Goal: Communication & Community: Answer question/provide support

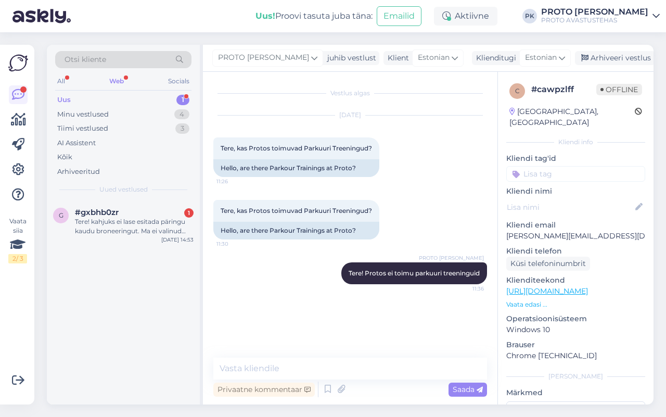
click at [111, 78] on div "Web" at bounding box center [116, 81] width 19 height 14
click at [78, 224] on div "Tere! kahjuks ei lase esitada päringu kaudu broneeringut. Ma ei valinud välipro…" at bounding box center [134, 226] width 119 height 19
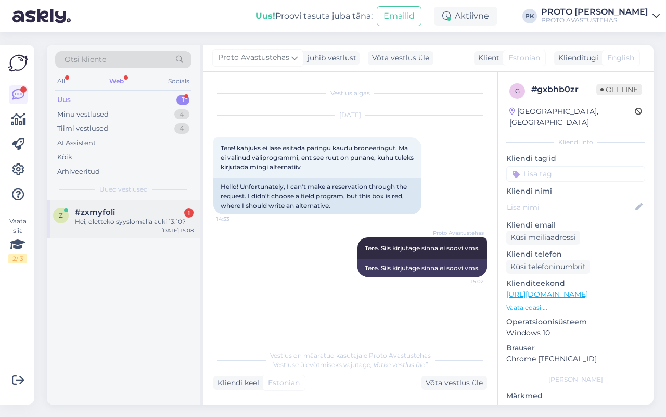
click at [99, 217] on div "Hei, oletteko syyslomalla auki 13.10?" at bounding box center [134, 221] width 119 height 9
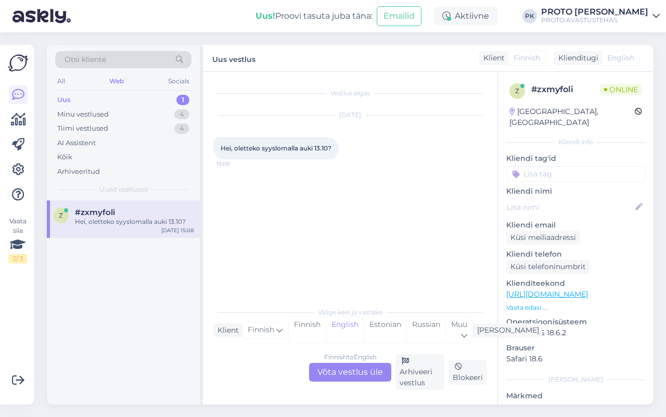
click at [353, 379] on div "Finnish to English Võta vestlus üle" at bounding box center [350, 372] width 82 height 19
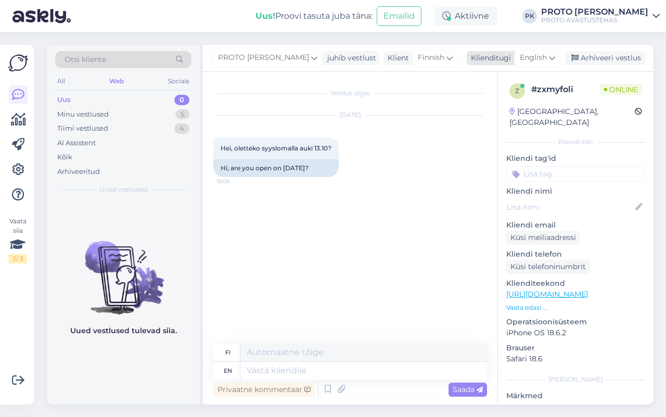
click at [536, 61] on span "English" at bounding box center [533, 57] width 27 height 11
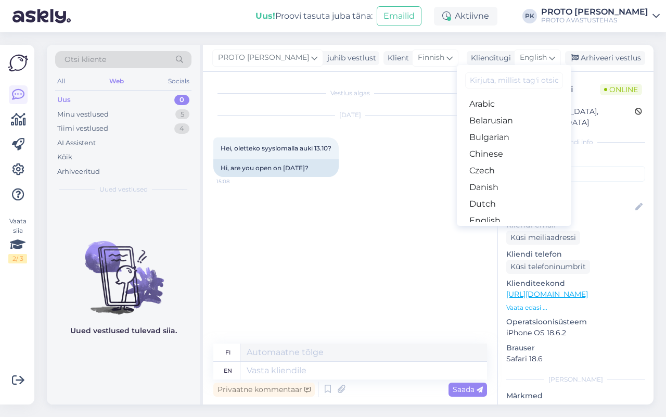
click at [514, 229] on link "Estonian" at bounding box center [514, 237] width 114 height 17
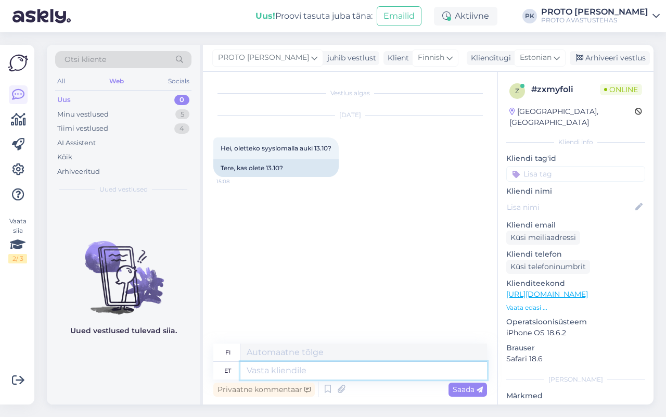
click at [306, 372] on textarea at bounding box center [363, 371] width 247 height 18
type textarea "Tere!"
type textarea "Hei!"
type textarea "Tere! Me"
type textarea "Hei! Me"
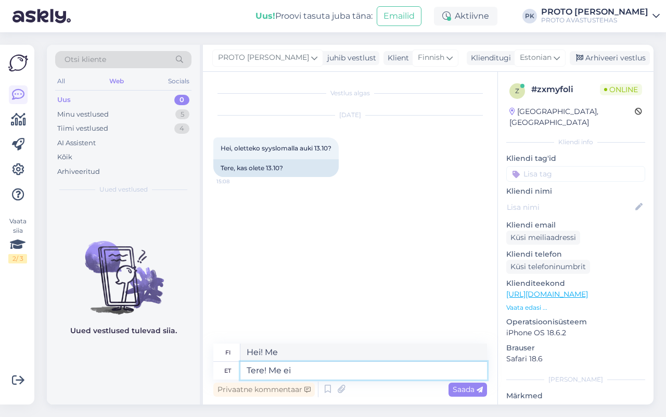
type textarea "Tere! Me ei o"
type textarea "Hei! Meillä ei ole"
type textarea "Tere! Me ei ole"
type textarea "Hei! Emme ole"
type textarea "Tere! Me ei"
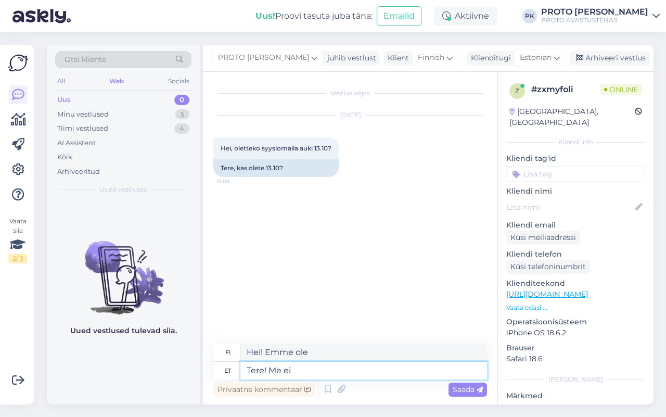
type textarea "Hei! Meillä ei ole"
type textarea "Tere! Me"
type textarea "Hei! Me"
type textarea "Tere!"
type textarea "Hei!"
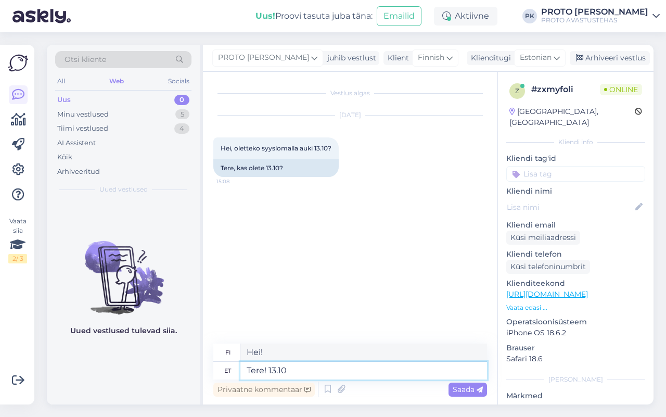
type textarea "Tere! 13.10"
type textarea "Hei! 13.10"
type textarea "Tere! 13.10 me ei"
type textarea "Hei! Me 13.10"
type textarea "Tere! 13.10 me ei o"
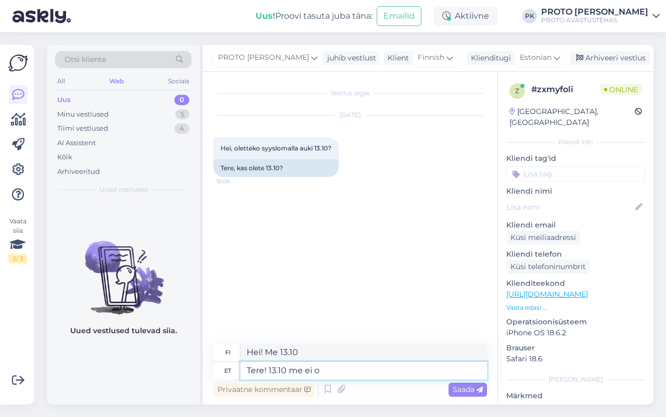
type textarea "Hei! 13.10 emme"
type textarea "Tere! 13.10 me ei o"
type textarea "Hei! 13.10 emme ole"
type textarea "Tere! 13.10 me e"
type textarea "Hei! 13.10 emme"
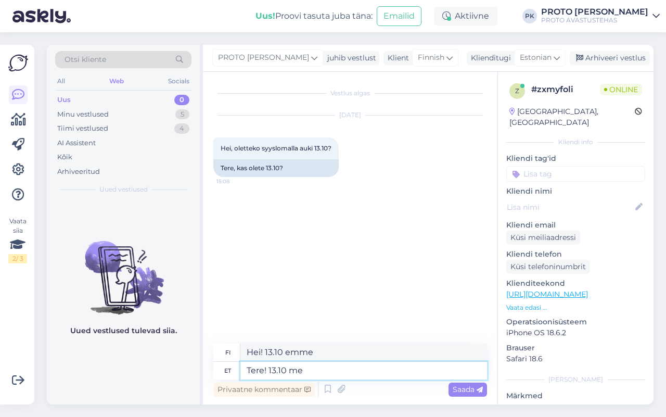
type textarea "Tere! 13.10 me"
type textarea "Hei! Me 13.10"
type textarea "Tere! 13.10"
type textarea "Hei! 13.10"
type textarea "Tere! 13.10 ei o"
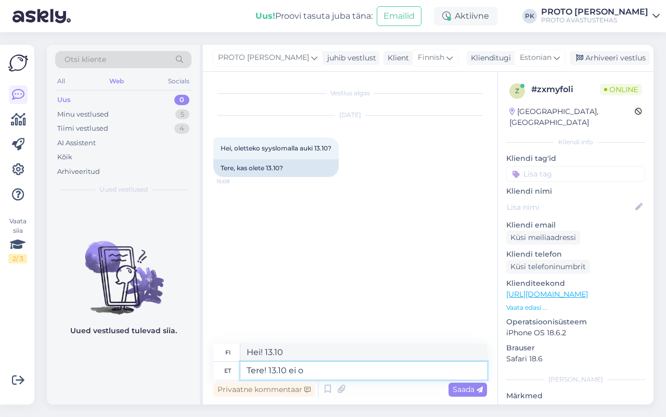
type textarea "Hei! Ei 13.10"
type textarea "Tere! 13.10 ei ole m"
type textarea "Hei! 13.10 ei ole"
type textarea "Tere! 13.10 ei ole me"
type textarea "Hei! 13.10 ei [PERSON_NAME] juttumme"
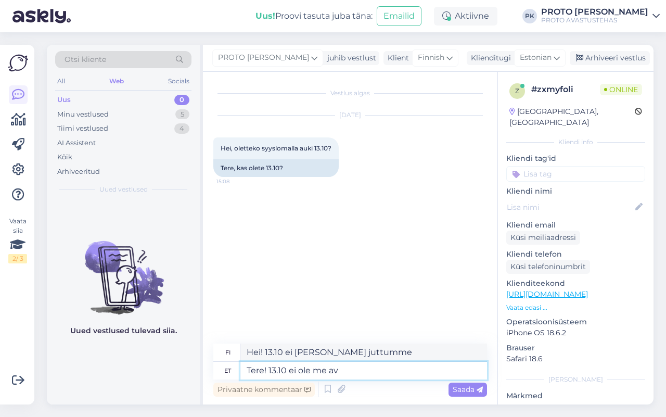
type textarea "Tere! 13.10 ei ole me ava"
type textarea "Hei! 13.10 ei [PERSON_NAME]"
type textarea "Tere! 13.10 ei ole me avatud"
type textarea "Hei! Emme ole avoinna 13.10"
type textarea "Tere! 13.10 ei ole me avatud. O"
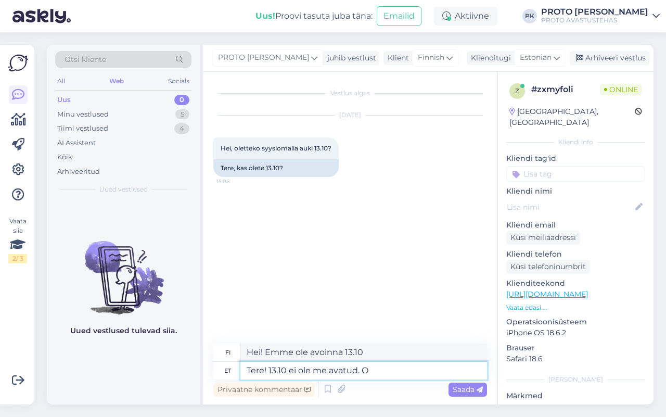
type textarea "Hei! Emme ole avoinna 13.10 ."
type textarea "Tere! 13.10 ei ole me avatud. [GEOGRAPHIC_DATA] e"
type textarea "Hei! Emme ole avoinna 13.10 . Olemme"
type textarea "Tere! 13.10 ei ole me avatud. Oleme esmaspäeva"
type textarea "Hei! Emme ole avoinna 13.10 . Olemme avoinna maanantaisin."
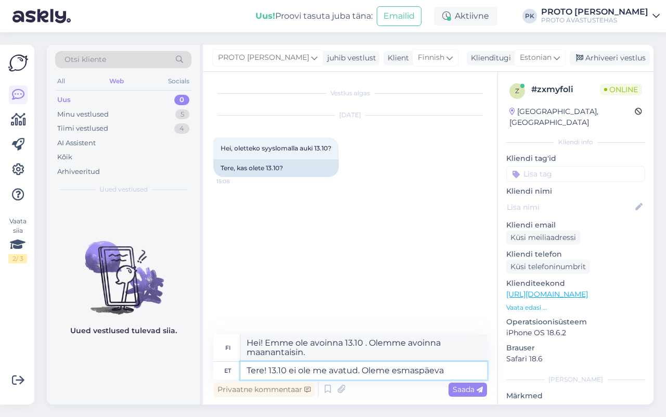
type textarea "Tere! 13.10 ei ole me avatud. Oleme esmaspäev"
type textarea "Hei! Emme ole avoinna 13.10 . Olemme maanantaisin."
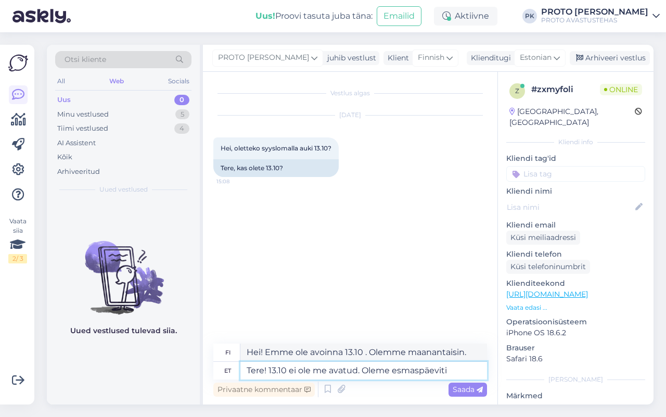
type textarea "Tere! 13.10 ei ole me avatud. Oleme esmaspäeviti s"
type textarea "Hei! Emme ole avoinna 13.10 . Olemme avoinna maanantaisin."
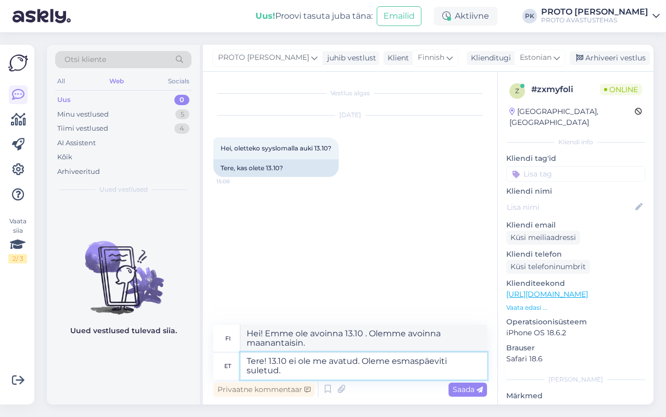
type textarea "Tere! 13.10 ei ole me avatud. Oleme esmaspäeviti suletud."
type textarea "Hei! Emme ole avoinna 13.10 . Olemme suljettuna maanantaisin."
drag, startPoint x: 289, startPoint y: 363, endPoint x: 357, endPoint y: 360, distance: 67.7
click at [357, 360] on textarea "Tere! 13.10 ei ole me avatud. Oleme esmaspäeviti suletud." at bounding box center [363, 365] width 247 height 27
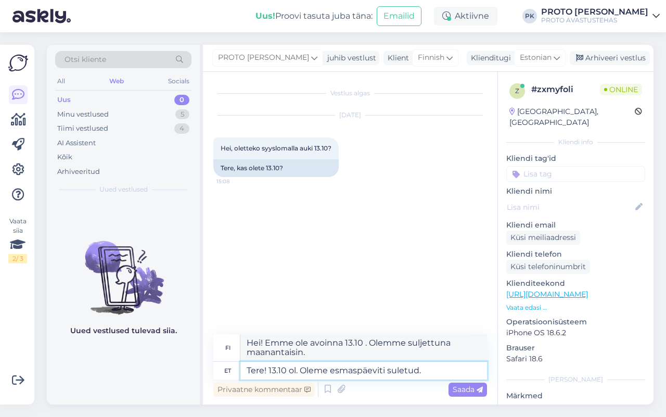
type textarea "Tere! 13.10 ole. Oleme esmaspäeviti suletud."
type textarea "Hei! 13.10 Olemme suljettuna maanantaisin."
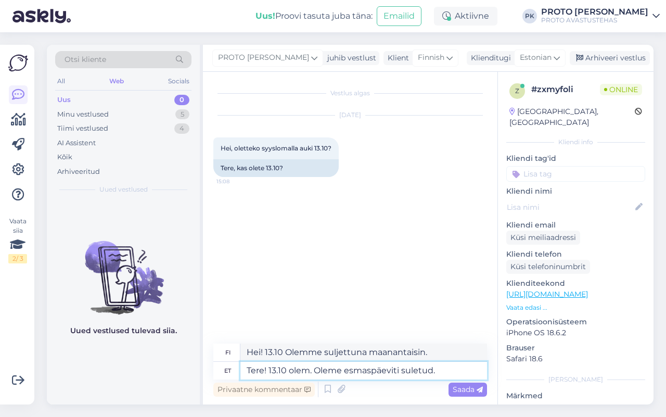
type textarea "Tere! 13.10 oleme. Oleme esmaspäeviti suletud."
type textarea "Hei! Kello on 13.10 . Olemme suljettuna maanantaisin."
type textarea "Tere! 13.10 oleme su. Oleme esmaspäeviti suletud."
type textarea "Hei! Olemme 13.10 . Olemme suljettuna maanantaisin."
type textarea "Tere! 13.10 oleme sul. Oleme esmaspäeviti suletud."
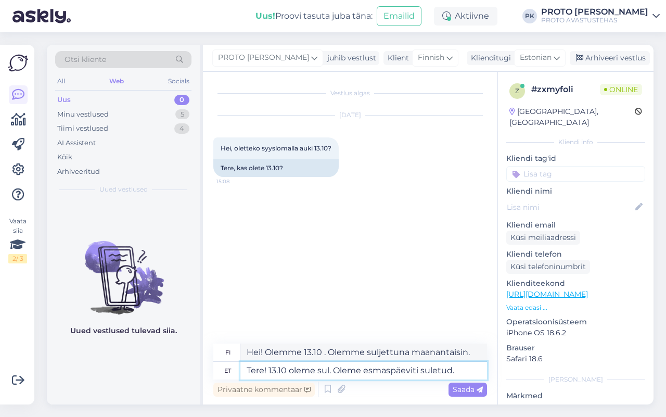
type textarea "Hei! Avaamme 13.10 . Olemme suljettuna maanantaisin."
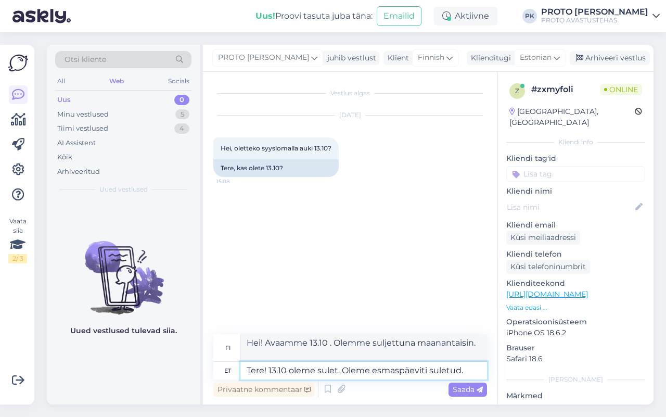
type textarea "Tere! 13.10 oleme suletu. Oleme esmaspäeviti suletud."
type textarea "Hei! Palvelemme teitä 13.10 . Olemme suljettuna maanantaisin."
type textarea "Tere! 13.10 oleme suletud. Oleme esmaspäeviti suletud."
type textarea "Hei! Suljemme 13.10 . Olemme suljettuna maanantaisin."
drag, startPoint x: 355, startPoint y: 367, endPoint x: 526, endPoint y: 391, distance: 172.4
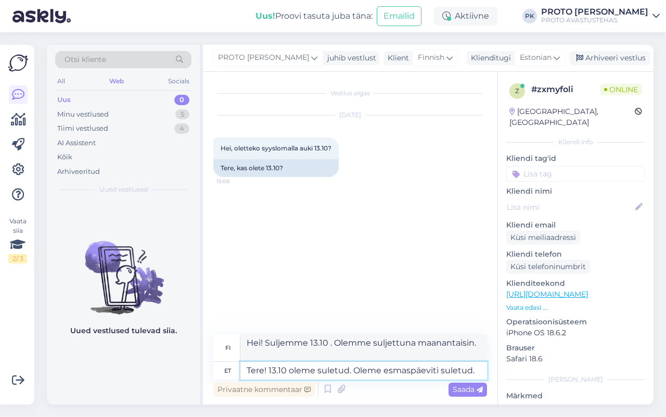
click at [526, 391] on div "Vestlus algas [DATE] Hei, oletteko syyslomalla auki 13.10? 15:08 Tere, kas olet…" at bounding box center [428, 238] width 450 height 332
type textarea "Tere! 13.10 oleme suletud."
type textarea "Hei! Suljemme 13.10 ."
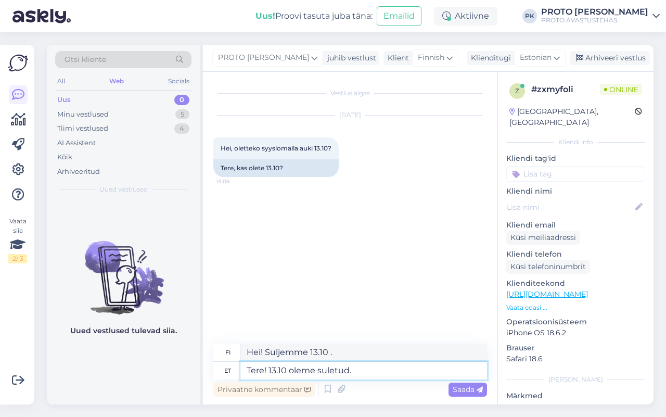
drag, startPoint x: 359, startPoint y: 369, endPoint x: 191, endPoint y: 371, distance: 168.0
click at [194, 371] on div "Otsi kliente All Web Socials Uus 0 Minu vestlused 5 Tiimi vestlused 4 AI Assist…" at bounding box center [350, 224] width 607 height 359
type textarea "Tere!"
type textarea "Hei!"
type textarea "Tere! 13.10 o"
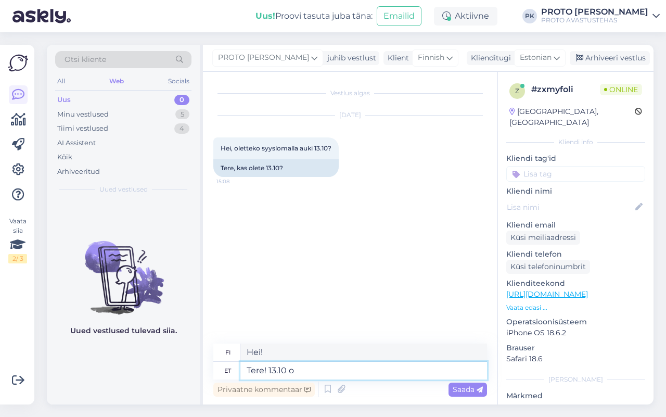
type textarea "Hei! 13.10"
type textarea "Tere! 13.10 oleme s"
type textarea "Hei! Kello on 13.10 ."
type textarea "Tere! 13.10 oleme suletud"
type textarea "Hei! Suljemme 13.10"
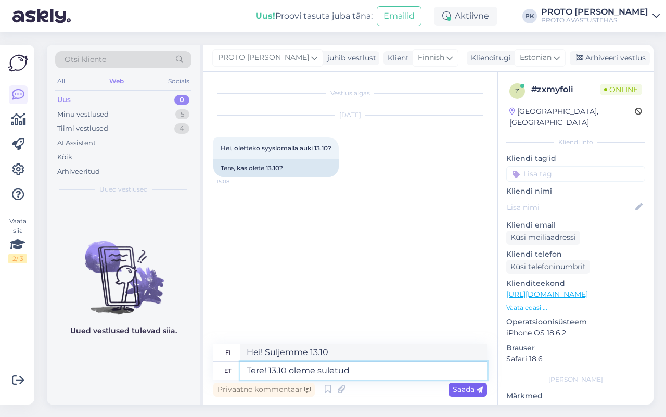
type textarea "Tere! 13.10 oleme suletud"
click at [464, 389] on span "Saada" at bounding box center [468, 388] width 30 height 9
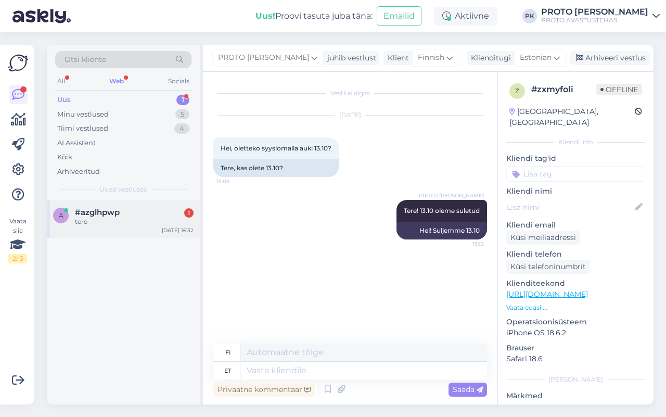
click at [86, 217] on div "tere" at bounding box center [134, 221] width 119 height 9
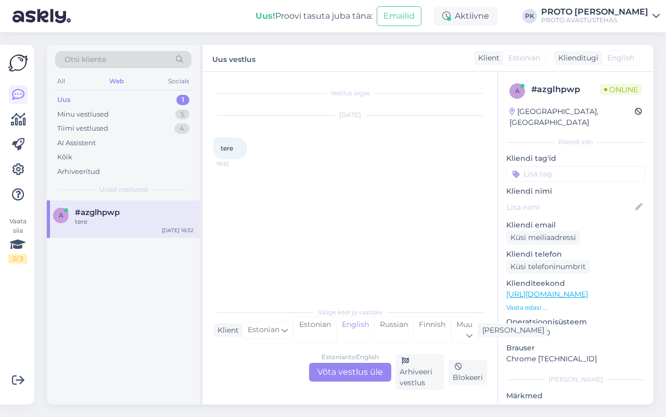
click at [345, 369] on div "Estonian to English Võta vestlus üle" at bounding box center [350, 372] width 82 height 19
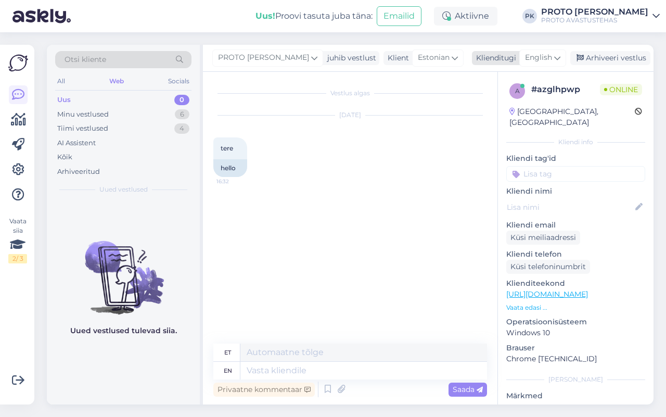
click at [537, 52] on div "English" at bounding box center [542, 57] width 47 height 17
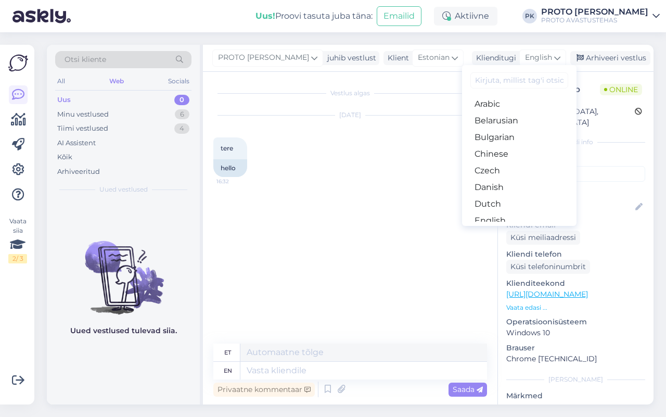
click at [495, 229] on link "Estonian" at bounding box center [519, 237] width 114 height 17
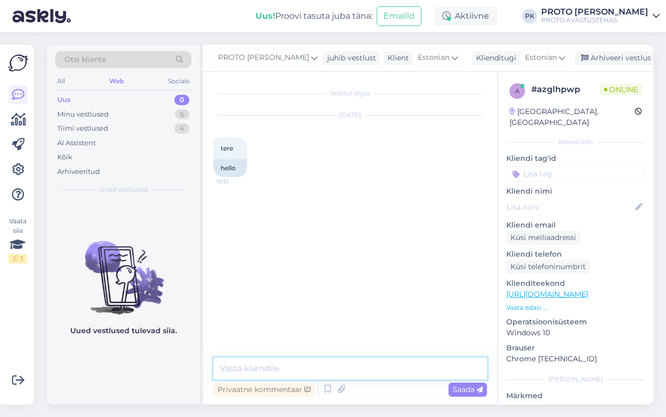
click at [269, 364] on textarea at bounding box center [350, 368] width 274 height 22
type textarea "Tere!"
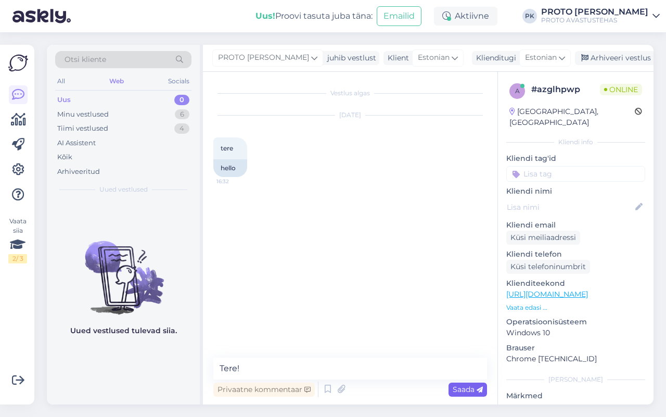
click at [461, 391] on span "Saada" at bounding box center [468, 388] width 30 height 9
